Goal: Check status

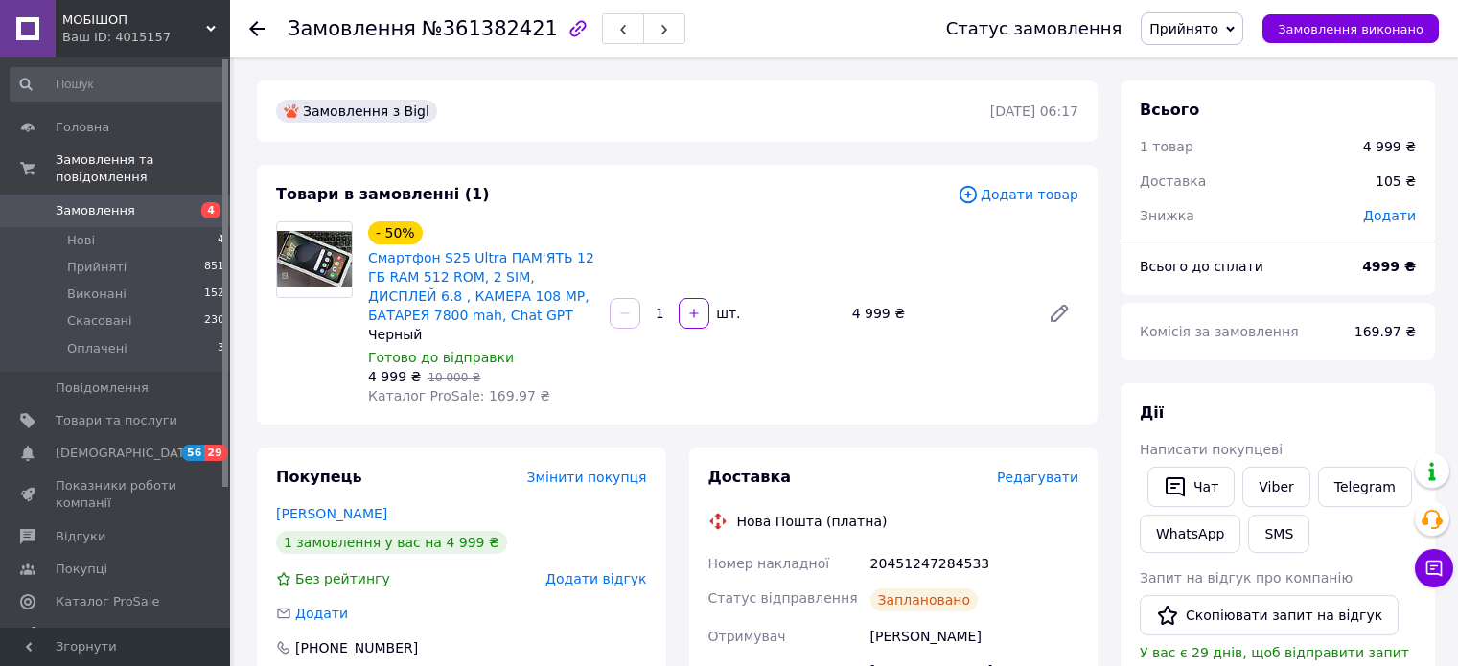
scroll to position [287, 0]
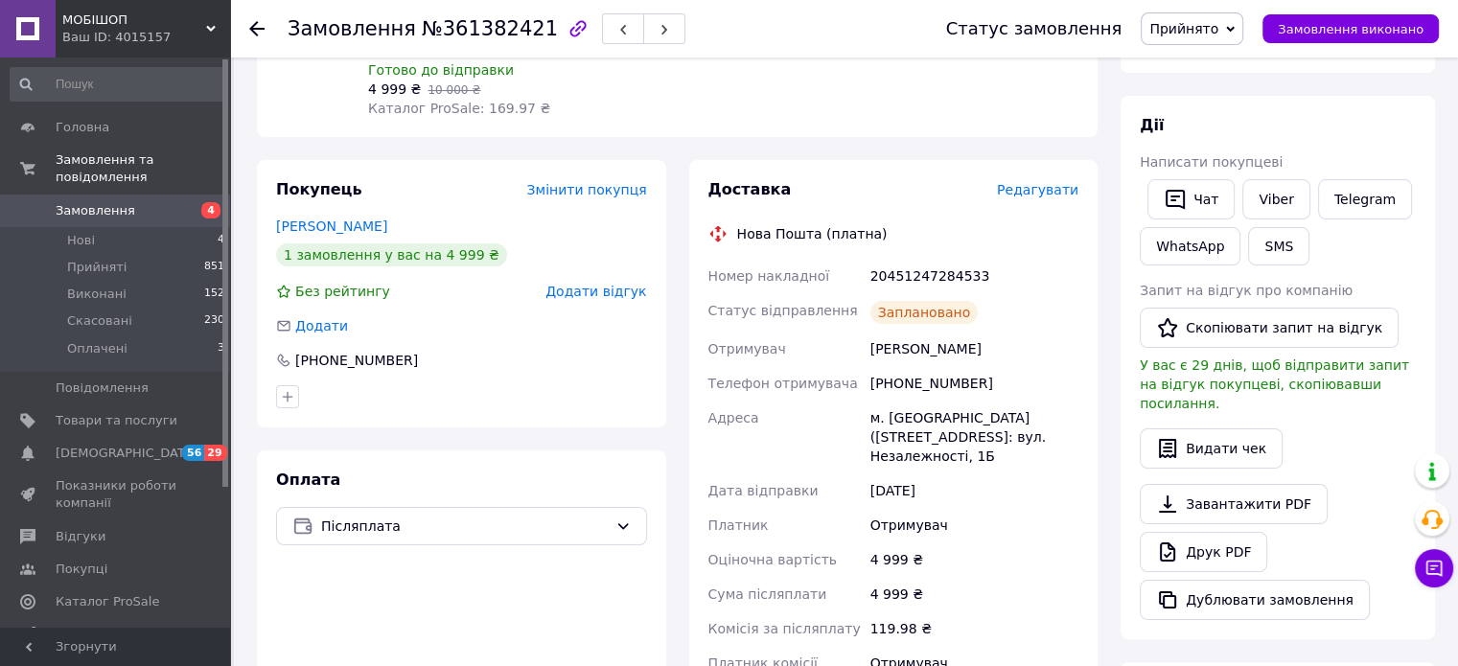
click at [106, 202] on span "Замовлення" at bounding box center [96, 210] width 80 height 17
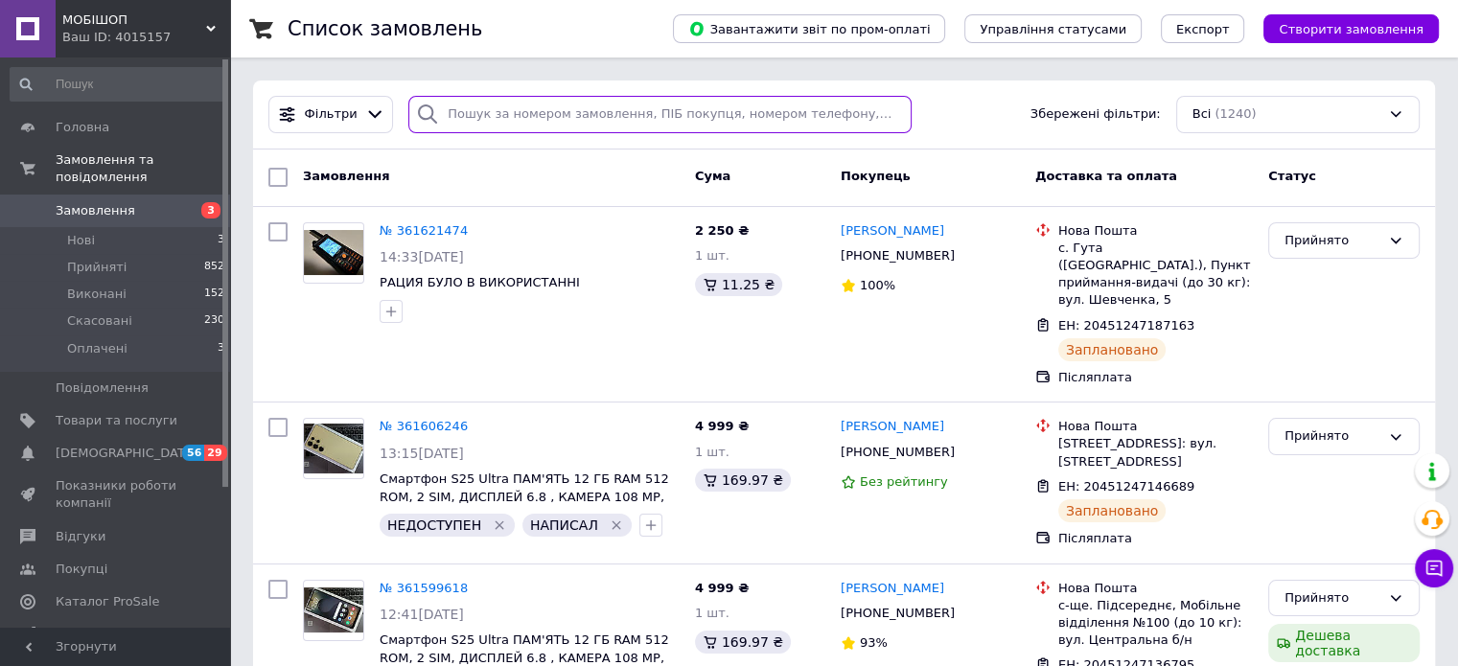
click at [488, 104] on input "search" at bounding box center [659, 114] width 503 height 37
paste input "20451232810402"
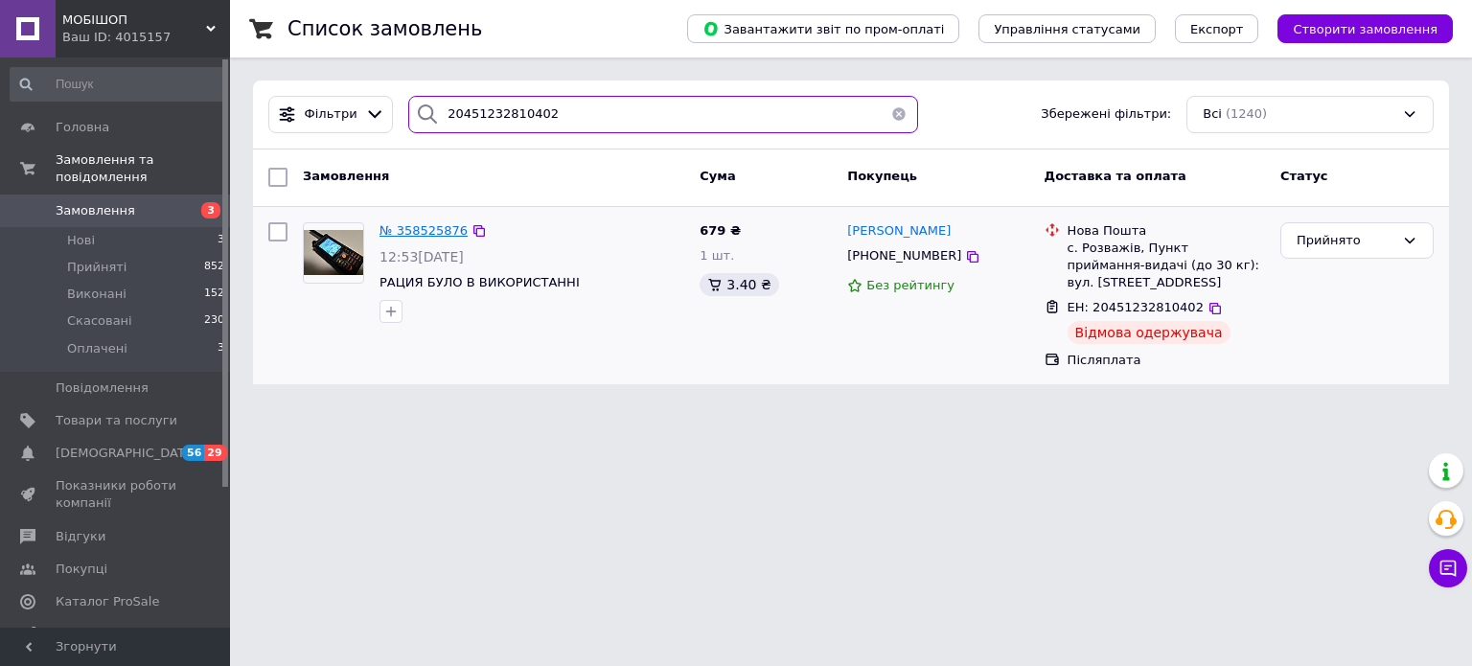
type input "20451232810402"
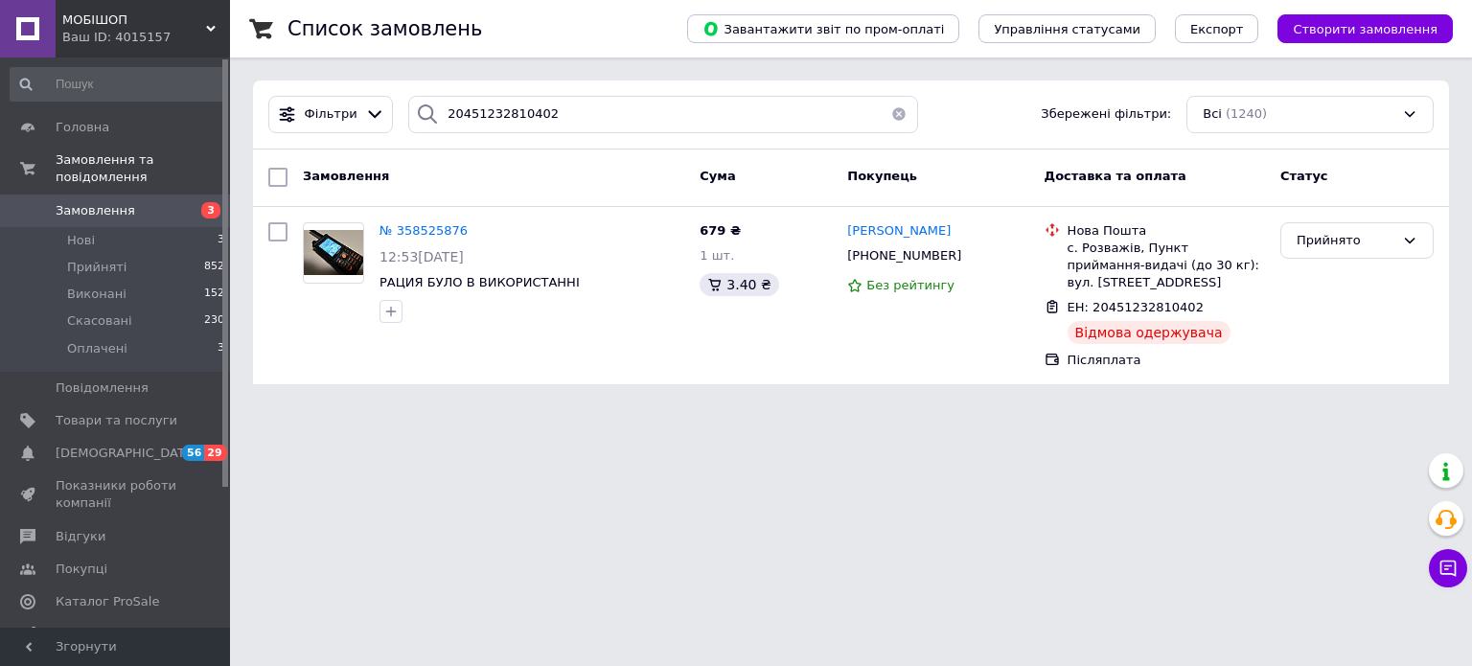
click at [1124, 407] on html "МОБІШОП Ваш ID: 4015157 Сайт МОБІШОП Кабінет покупця Перевірити стан системи Ст…" at bounding box center [736, 203] width 1472 height 407
click at [883, 107] on button "button" at bounding box center [899, 114] width 38 height 37
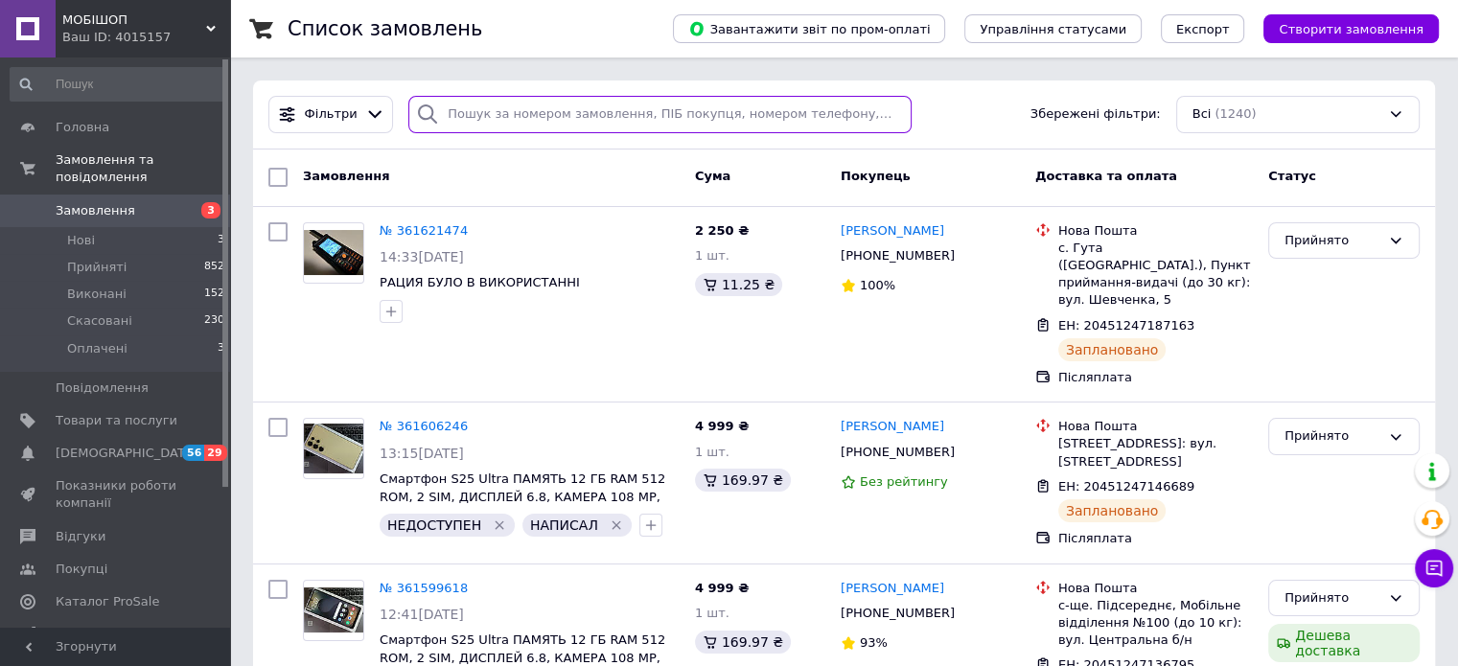
click at [537, 117] on input "search" at bounding box center [659, 114] width 503 height 37
paste input "380986379071"
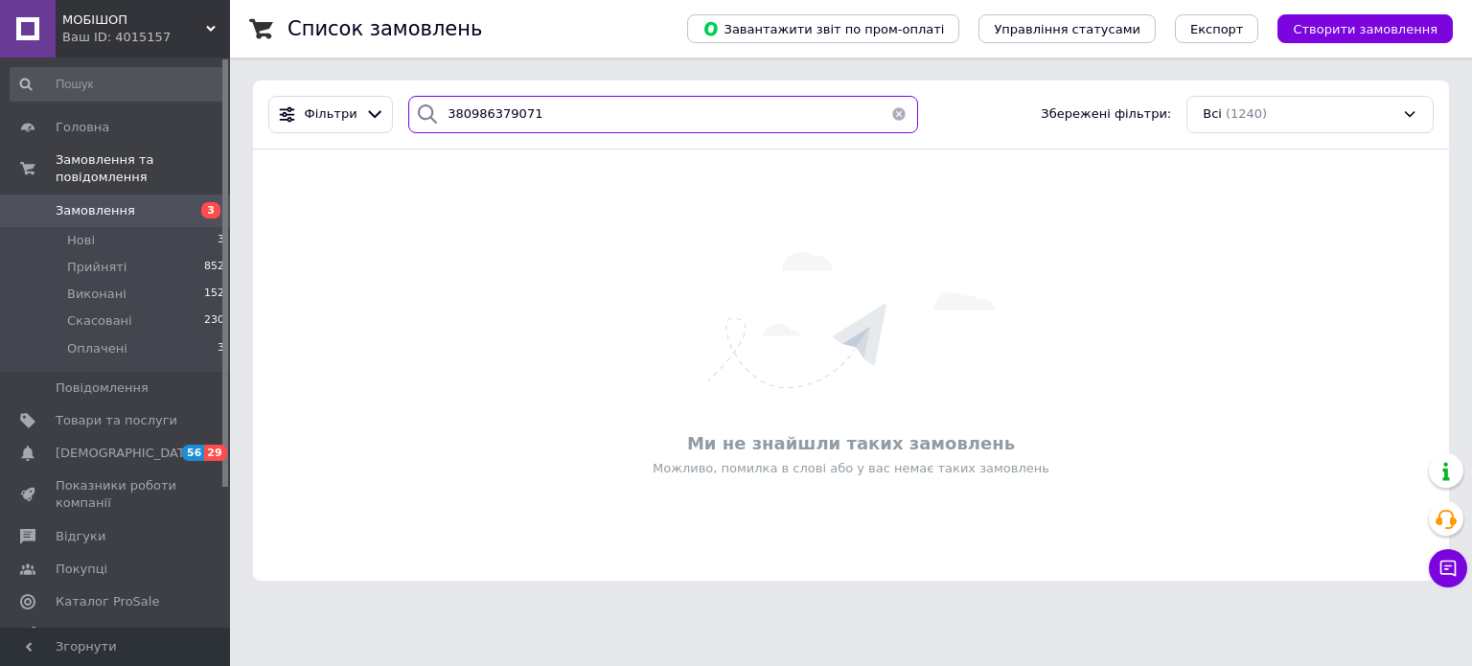
type input "380986379071"
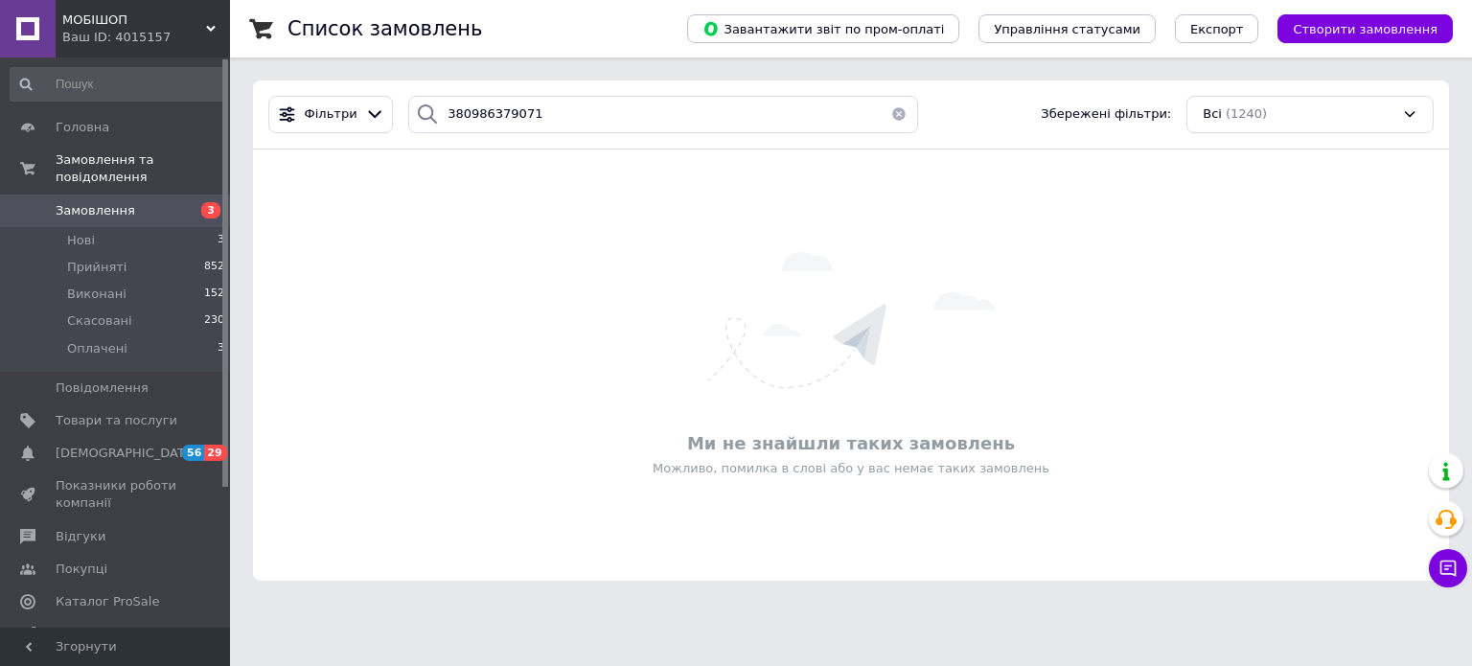
click at [885, 110] on button "button" at bounding box center [899, 114] width 38 height 37
